Goal: Information Seeking & Learning: Check status

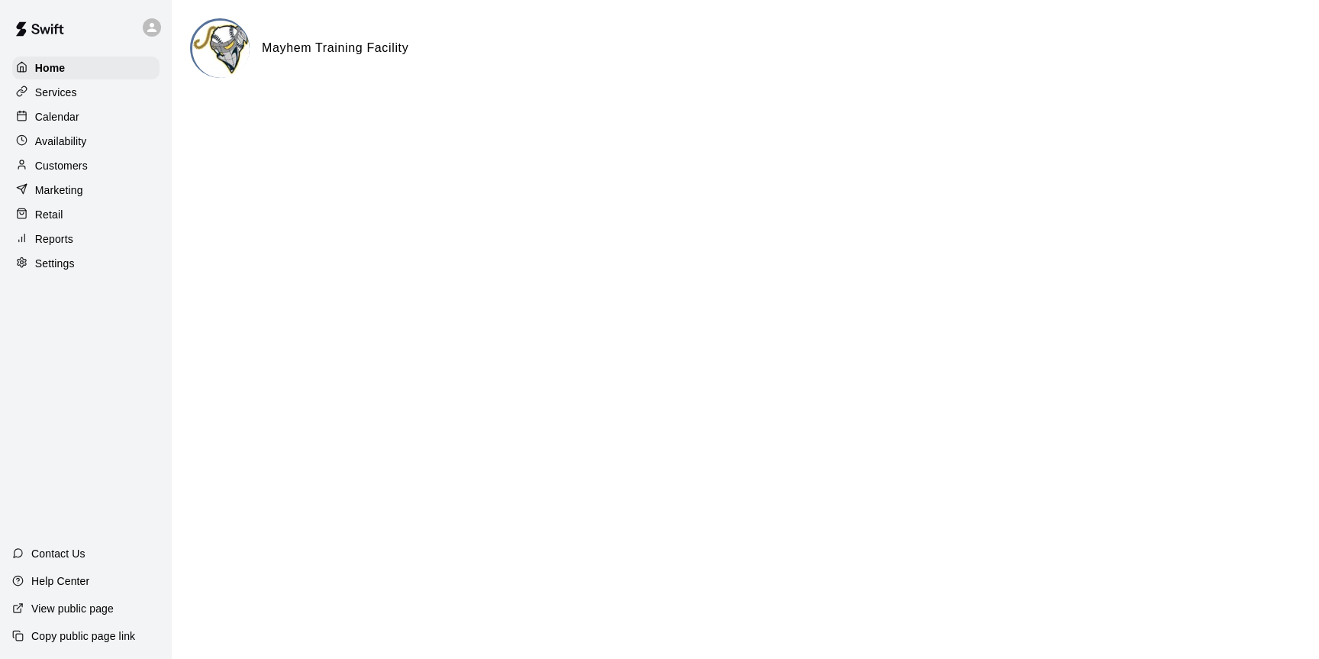
click at [50, 243] on p "Reports" at bounding box center [54, 238] width 38 height 15
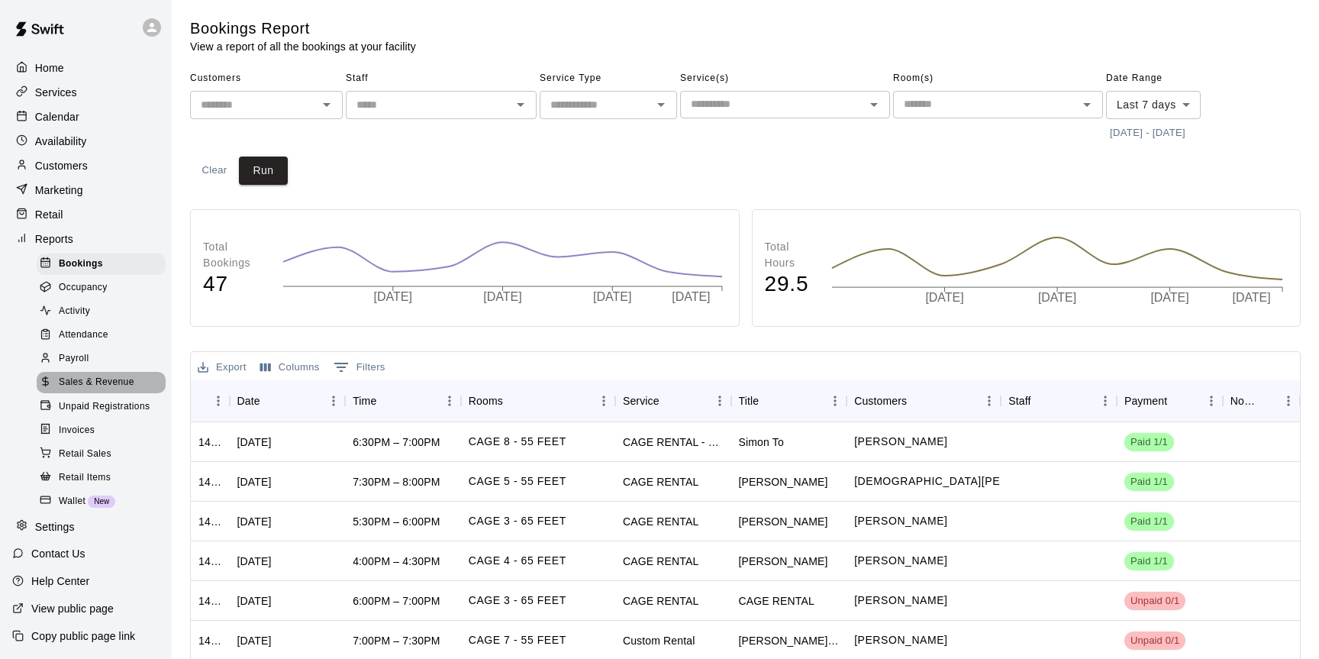
click at [92, 376] on span "Sales & Revenue" at bounding box center [97, 382] width 76 height 15
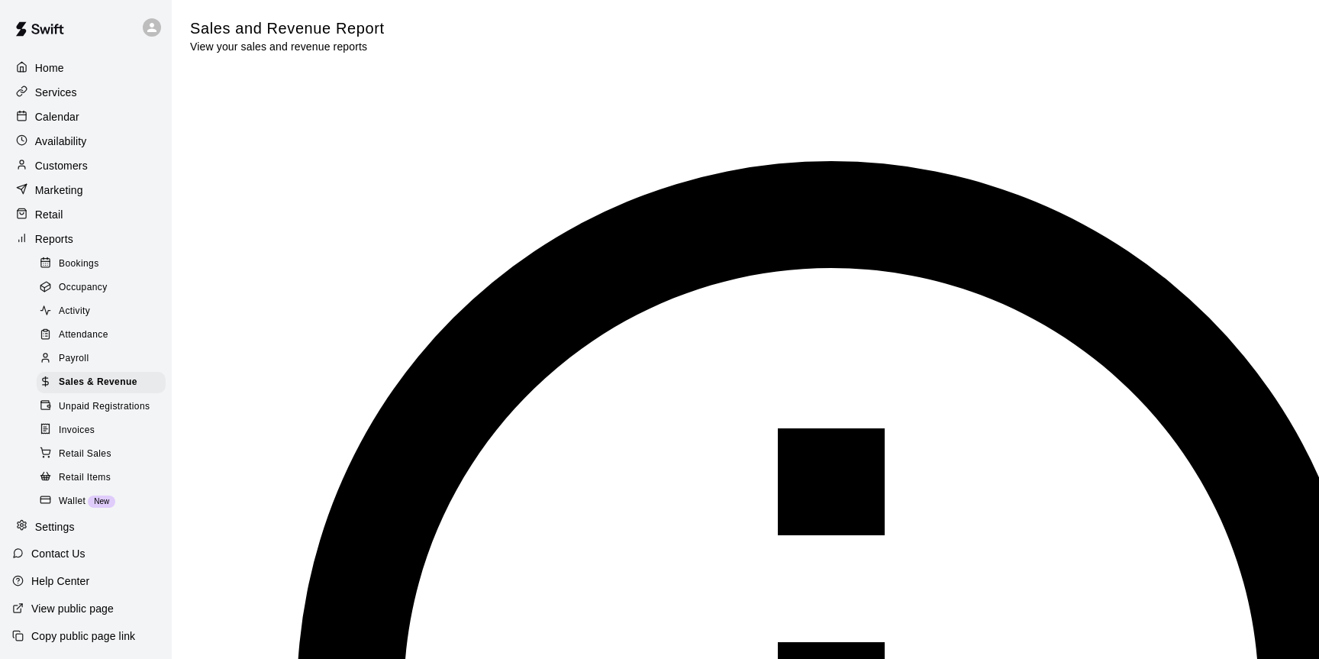
type input "*****"
